Goal: Check status

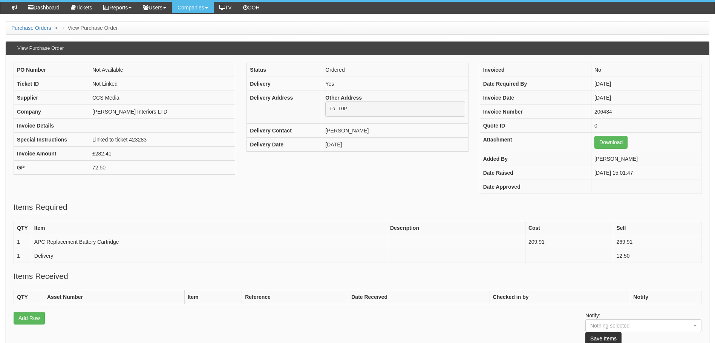
scroll to position [75, 0]
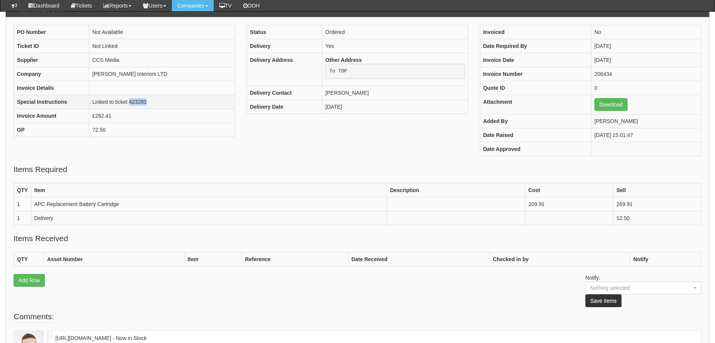
drag, startPoint x: 158, startPoint y: 103, endPoint x: 130, endPoint y: 103, distance: 27.5
click at [130, 103] on td "Linked to ticket 423283" at bounding box center [162, 102] width 146 height 14
drag, startPoint x: 130, startPoint y: 103, endPoint x: 134, endPoint y: 100, distance: 4.5
copy td "423283"
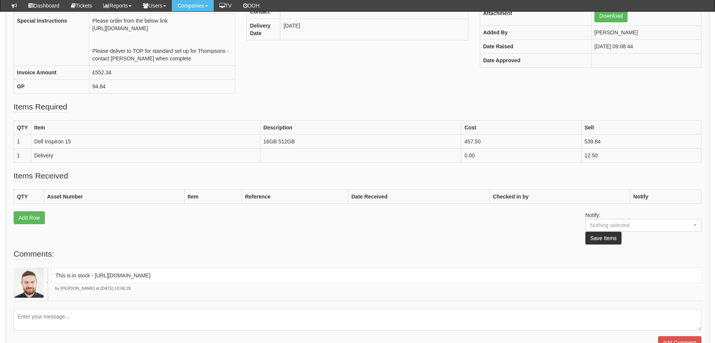
scroll to position [151, 0]
